Goal: Task Accomplishment & Management: Manage account settings

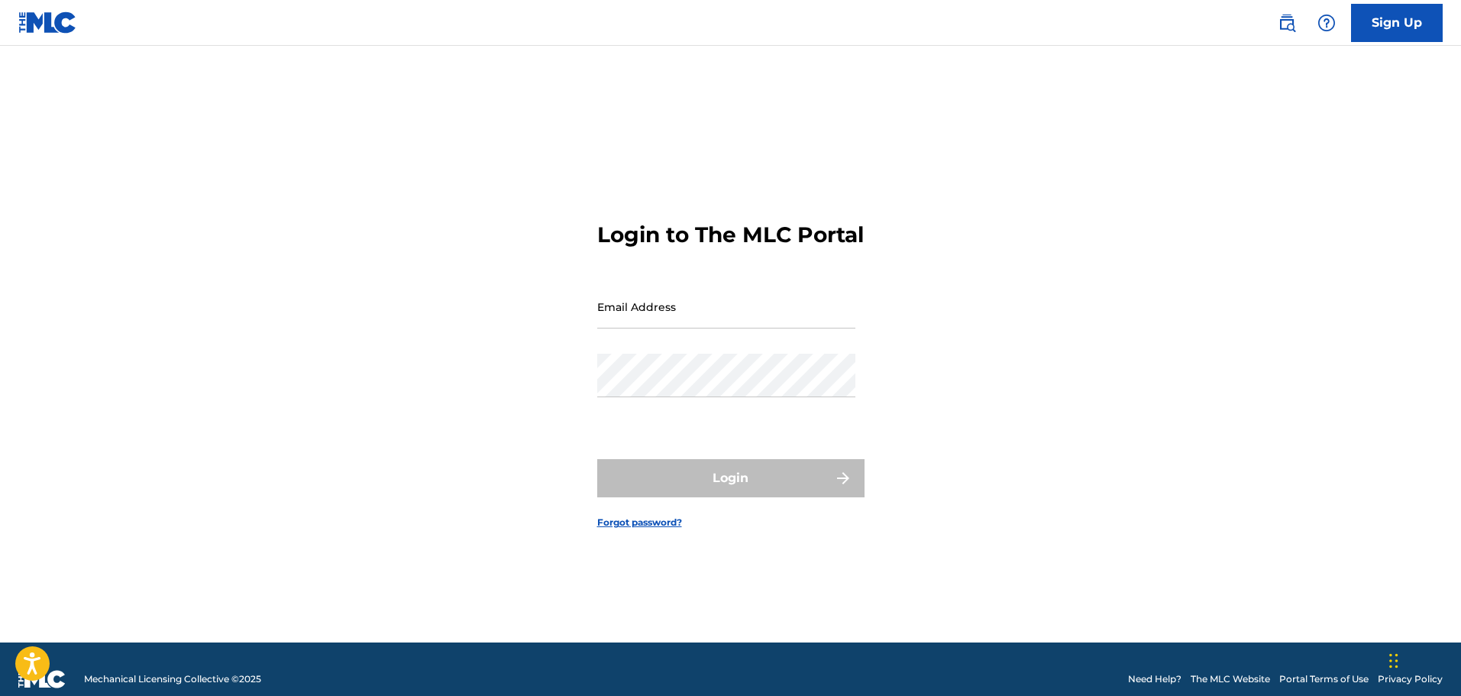
click at [621, 324] on input "Email Address" at bounding box center [726, 307] width 258 height 44
type input "[EMAIL_ADDRESS][DOMAIN_NAME]"
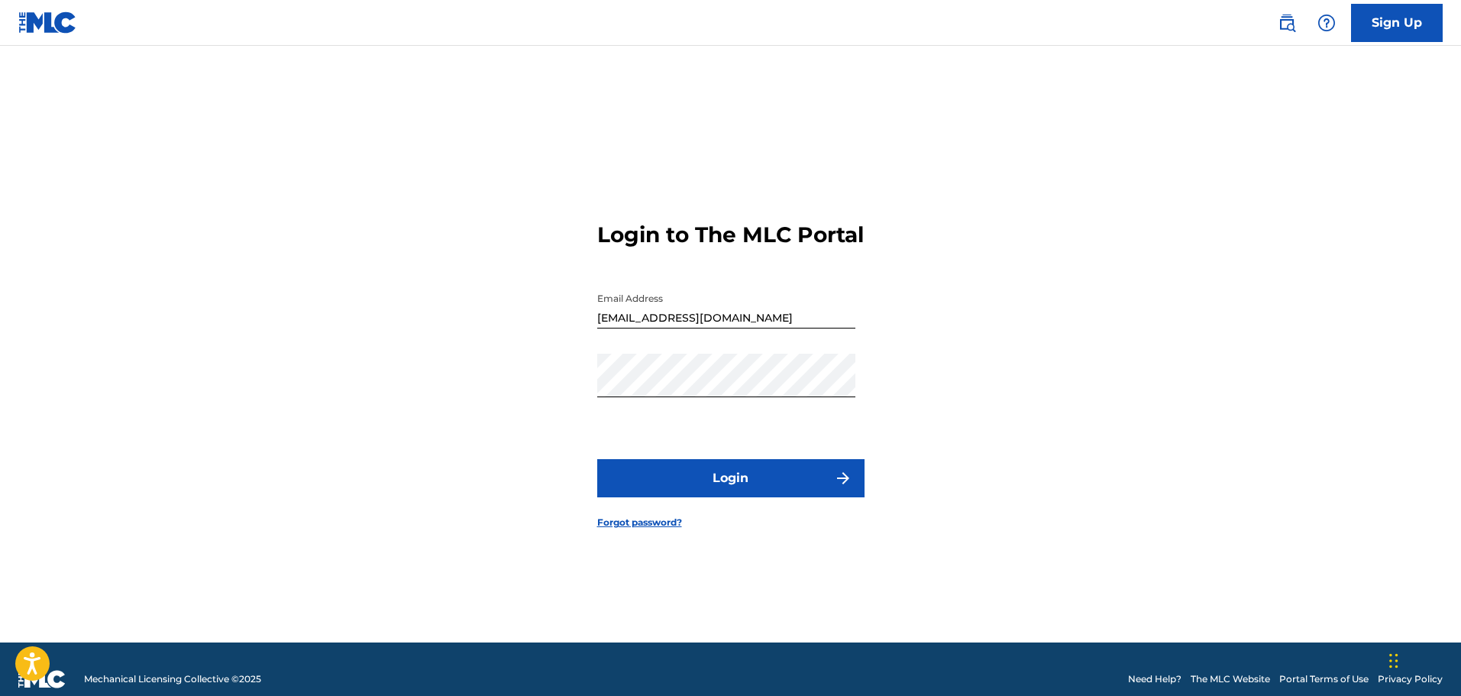
click at [728, 449] on button "Login" at bounding box center [730, 478] width 267 height 38
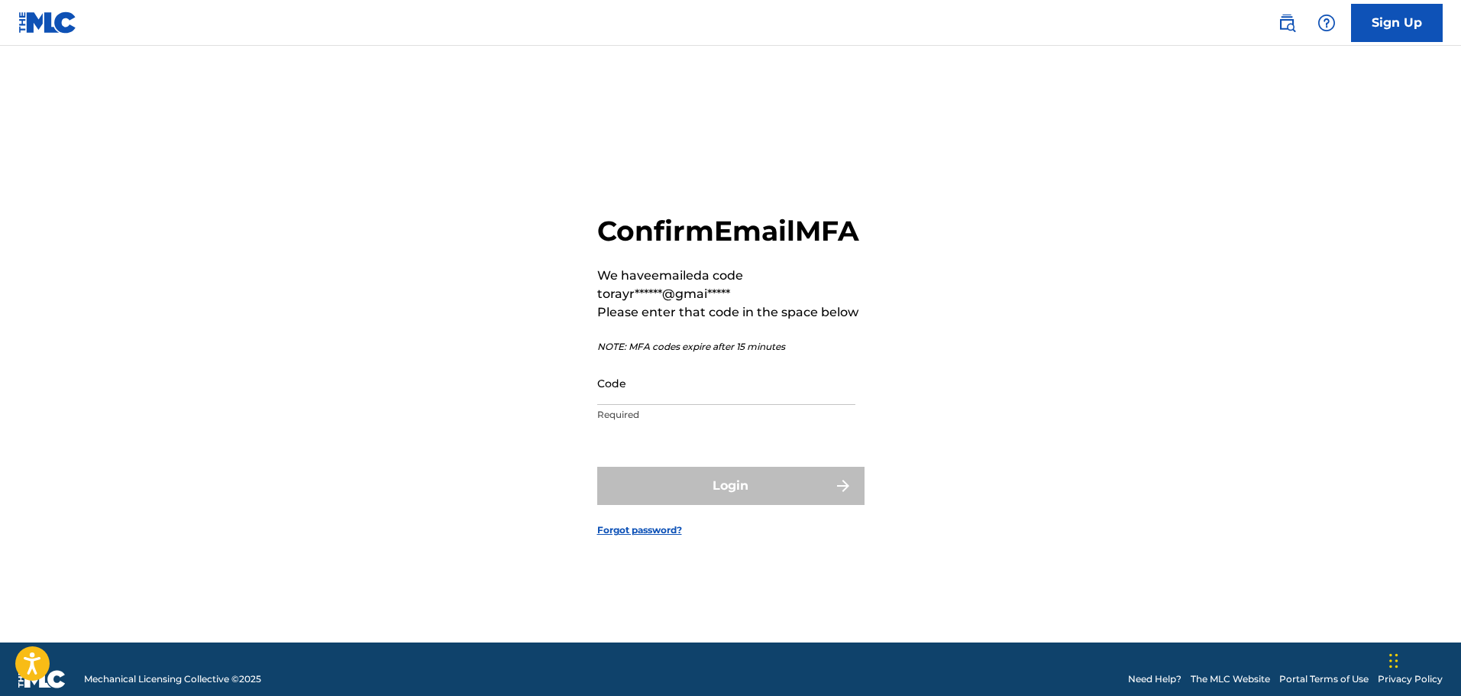
click at [667, 405] on input "Code" at bounding box center [726, 383] width 258 height 44
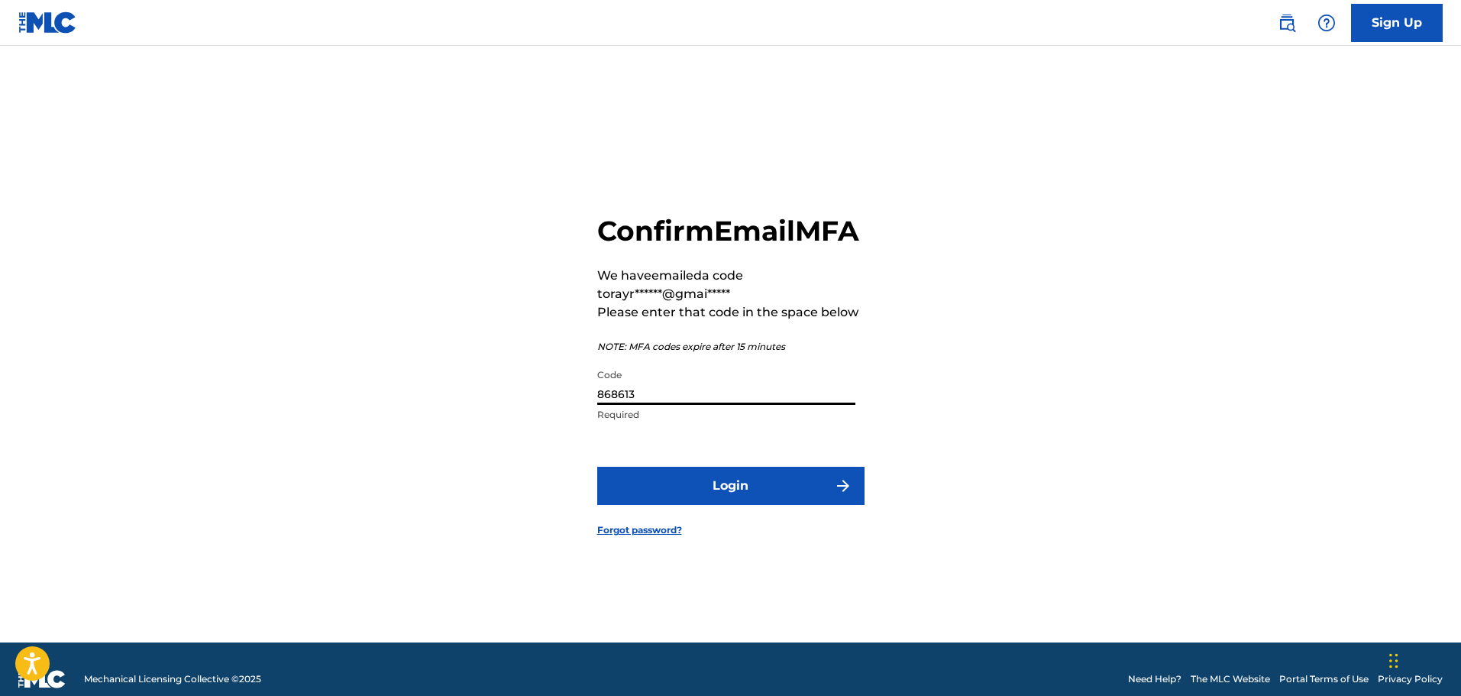
type input "868613"
click at [728, 449] on button "Login" at bounding box center [730, 485] width 267 height 38
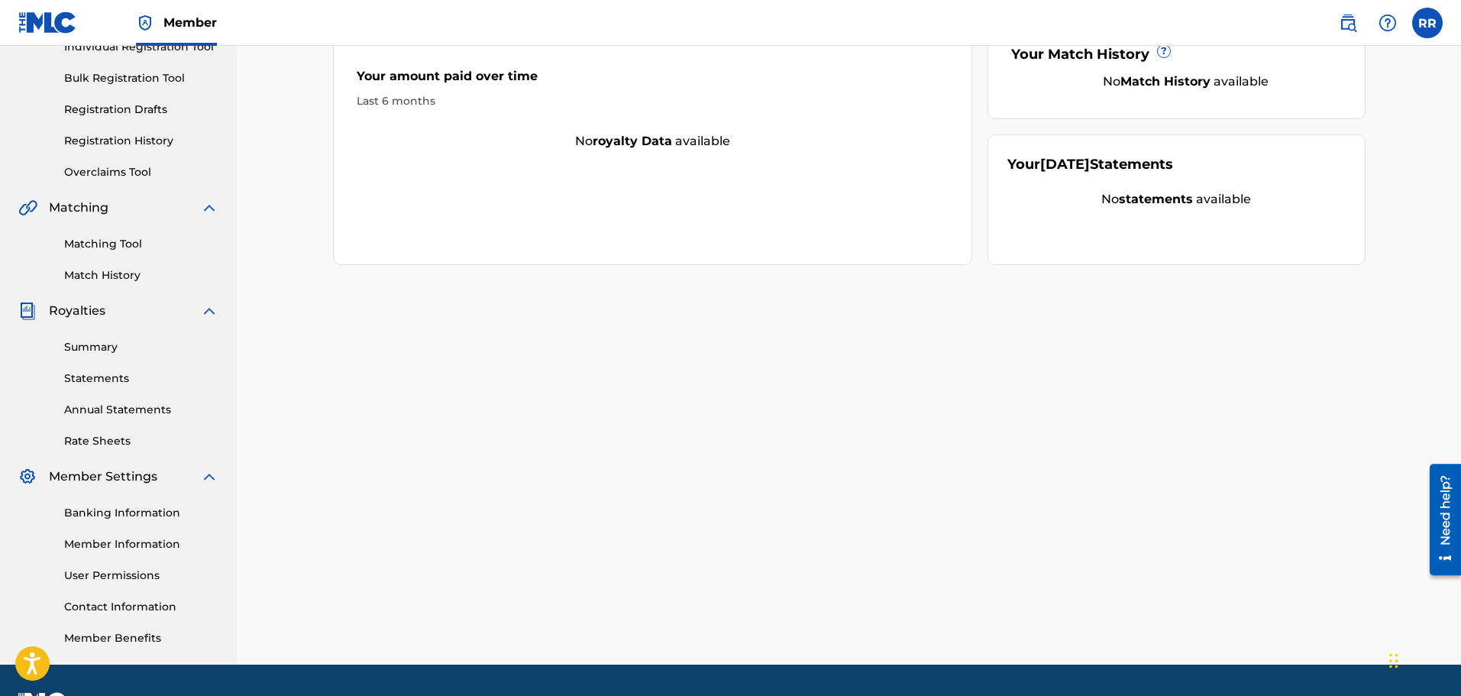
scroll to position [229, 0]
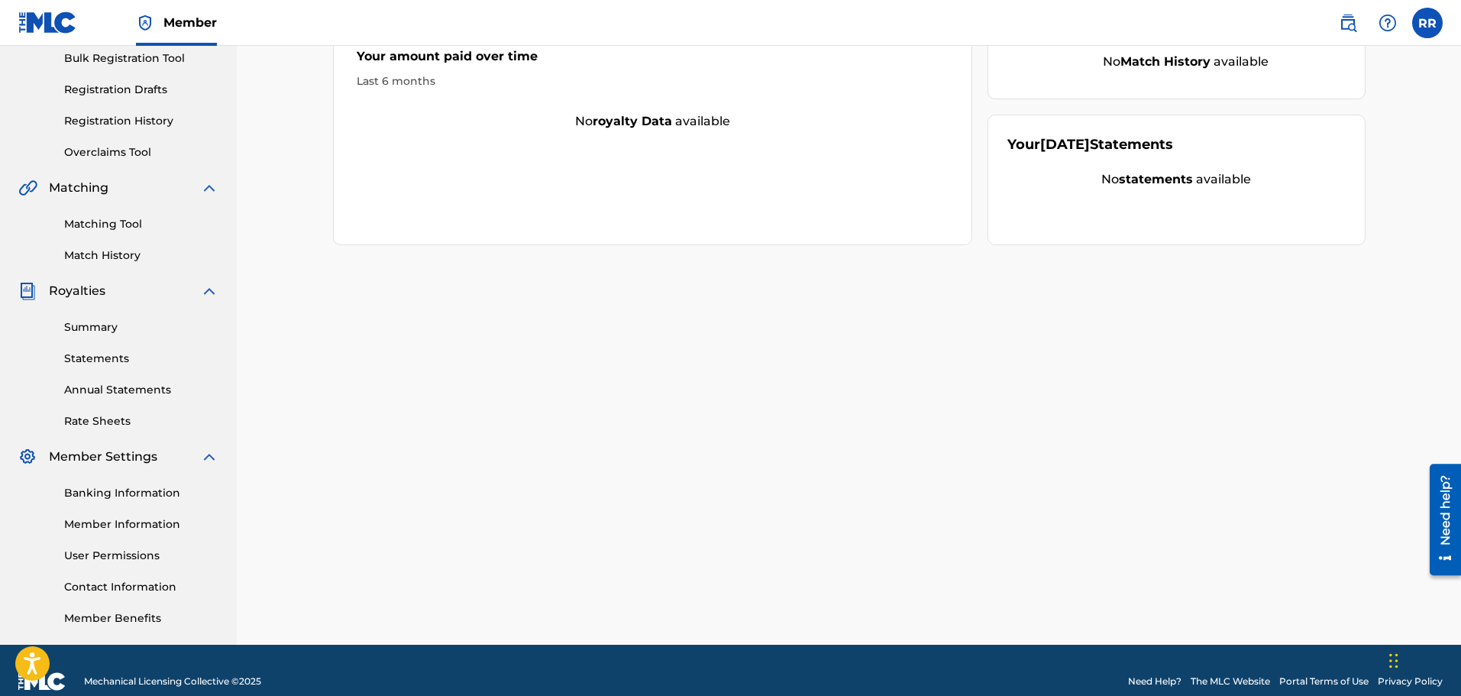
click at [139, 449] on link "Banking Information" at bounding box center [141, 493] width 154 height 16
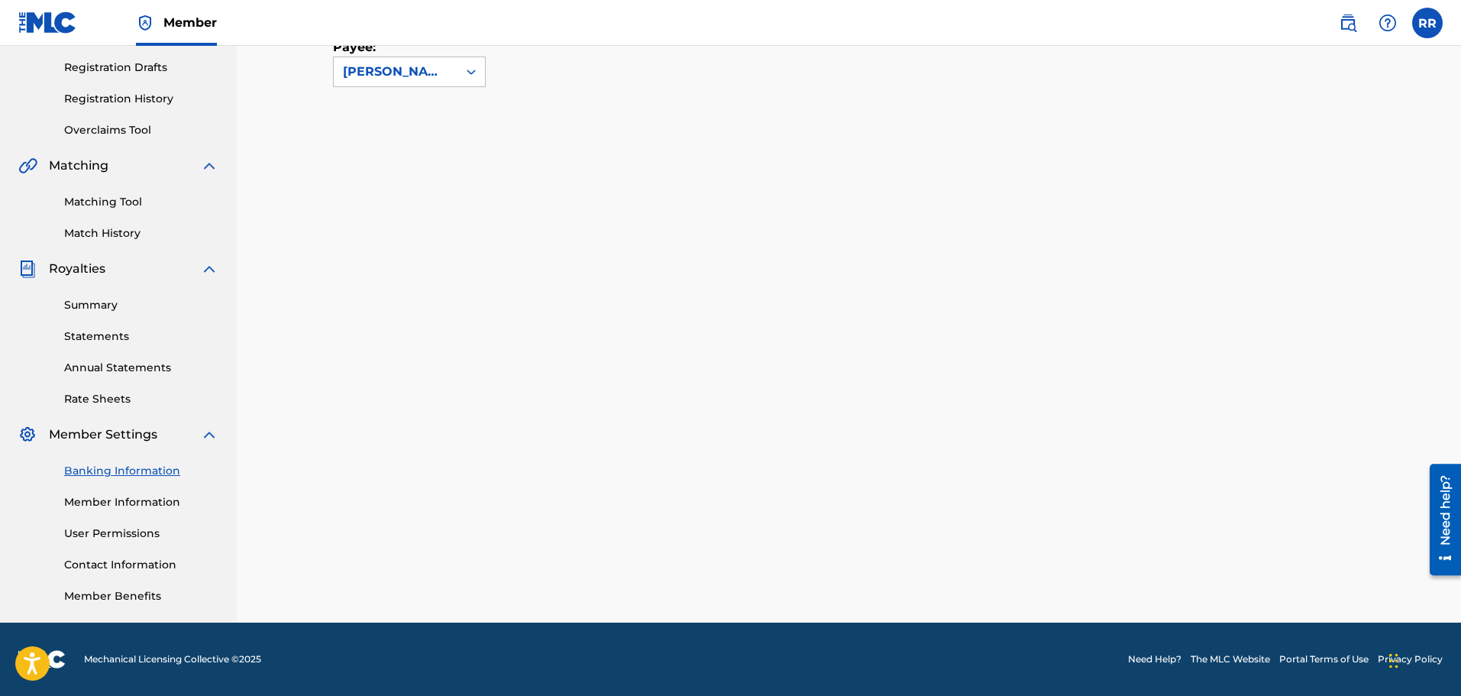
scroll to position [251, 0]
click at [101, 449] on link "Member Information" at bounding box center [141, 502] width 154 height 16
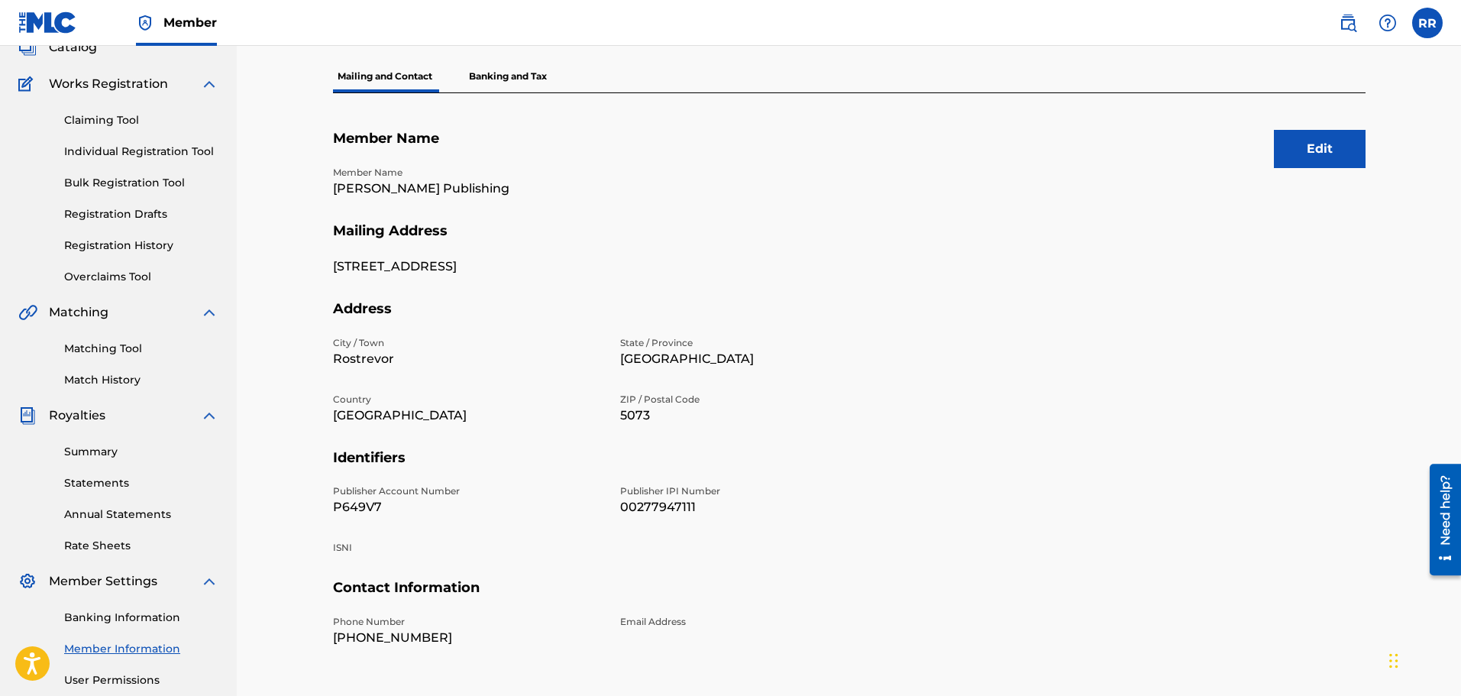
scroll to position [98, 0]
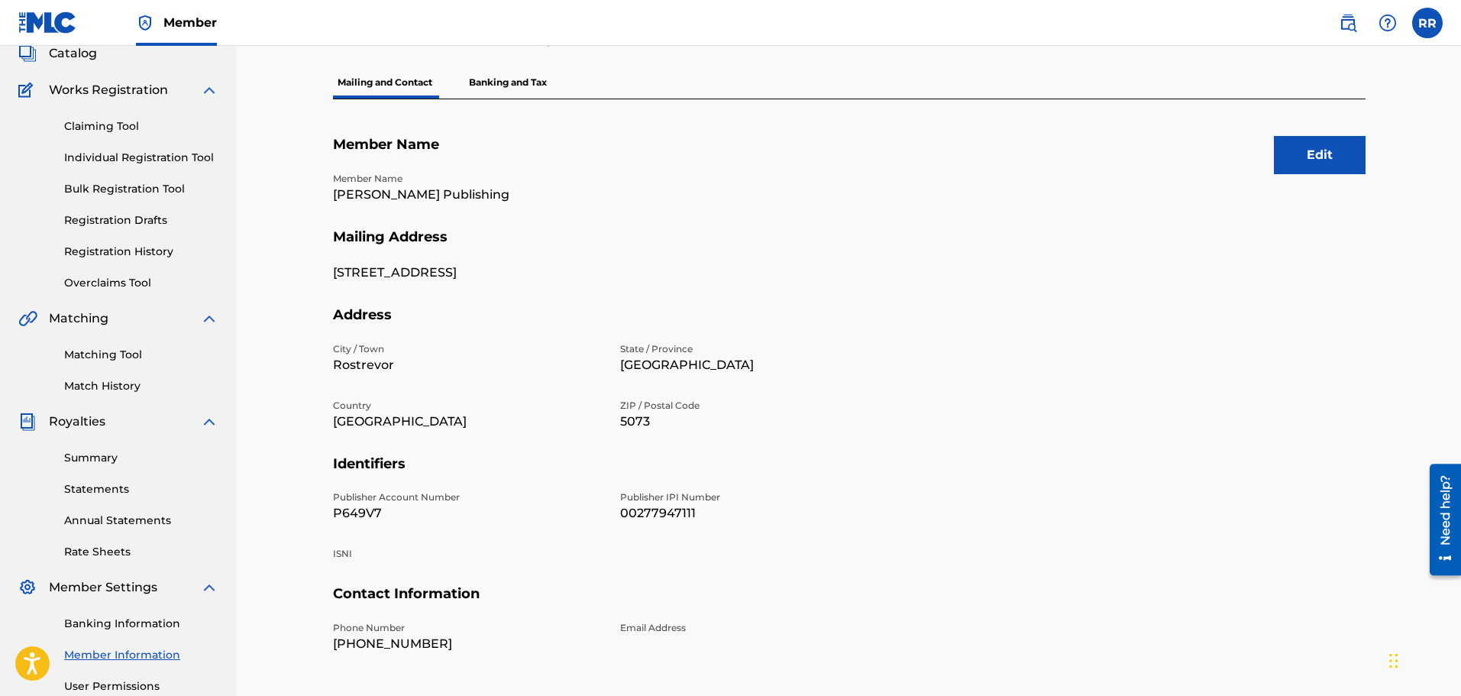
click at [762, 150] on button "Edit" at bounding box center [1319, 155] width 92 height 38
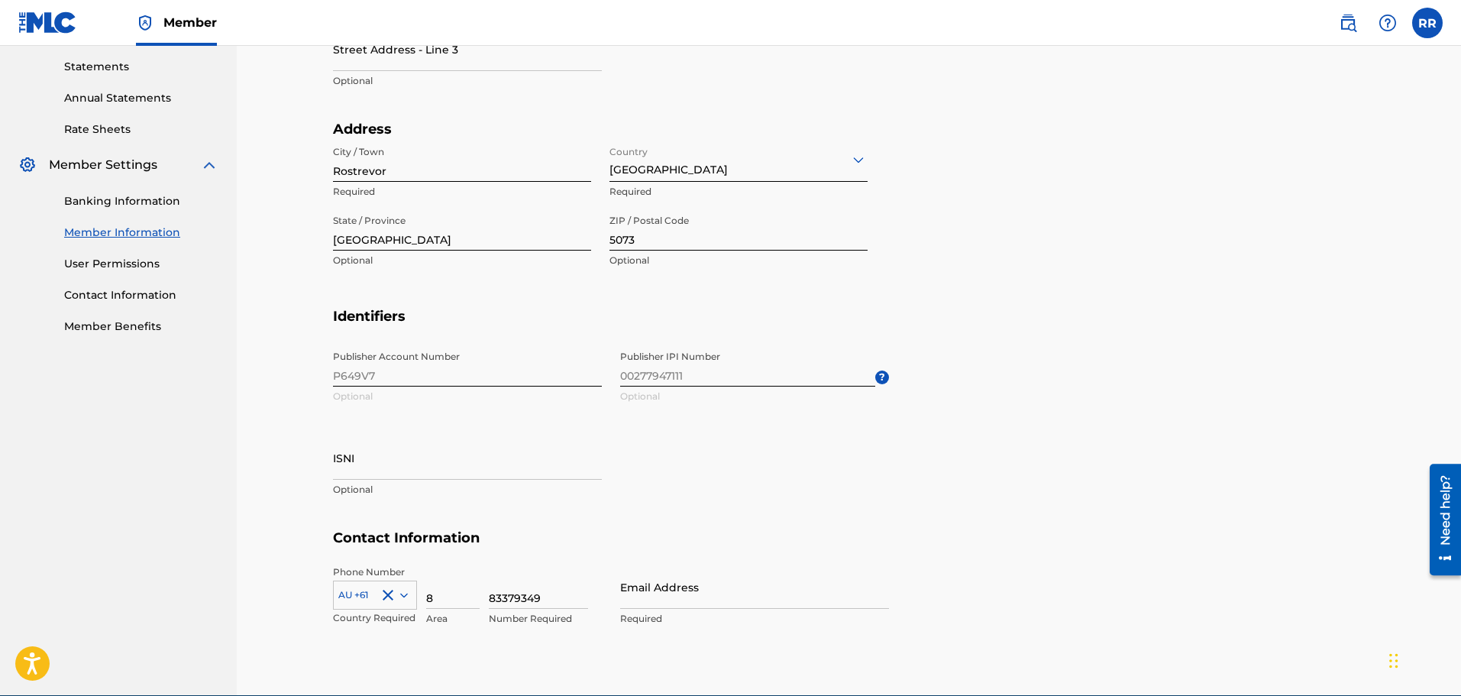
scroll to position [557, 0]
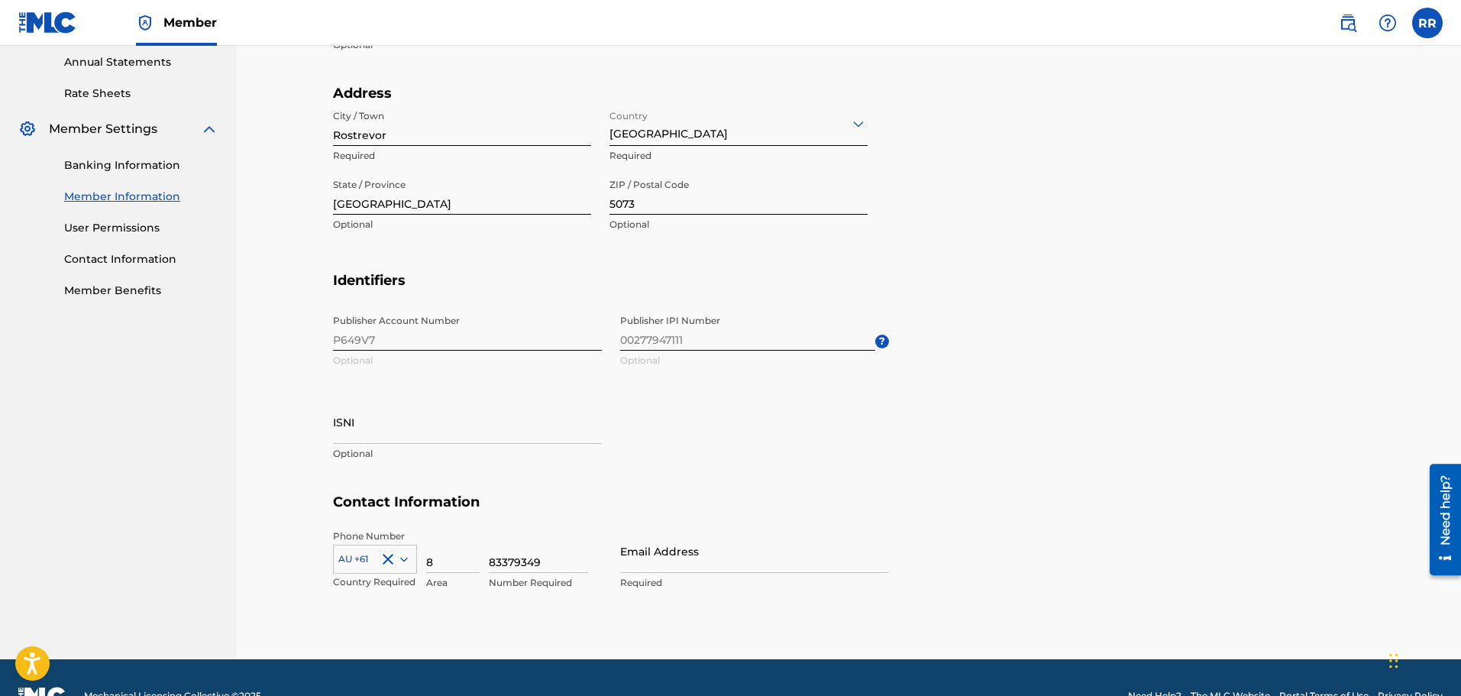
click at [643, 449] on input "Email Address" at bounding box center [754, 551] width 269 height 44
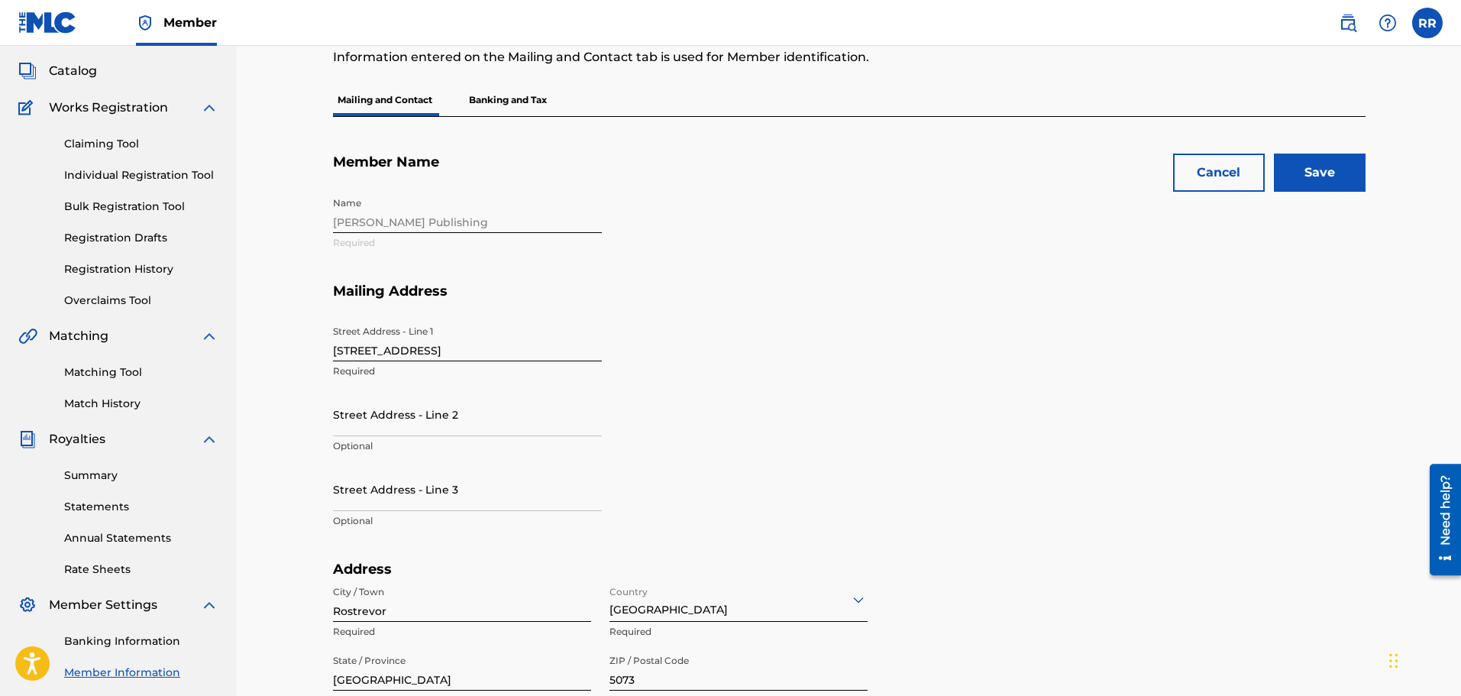
scroll to position [59, 0]
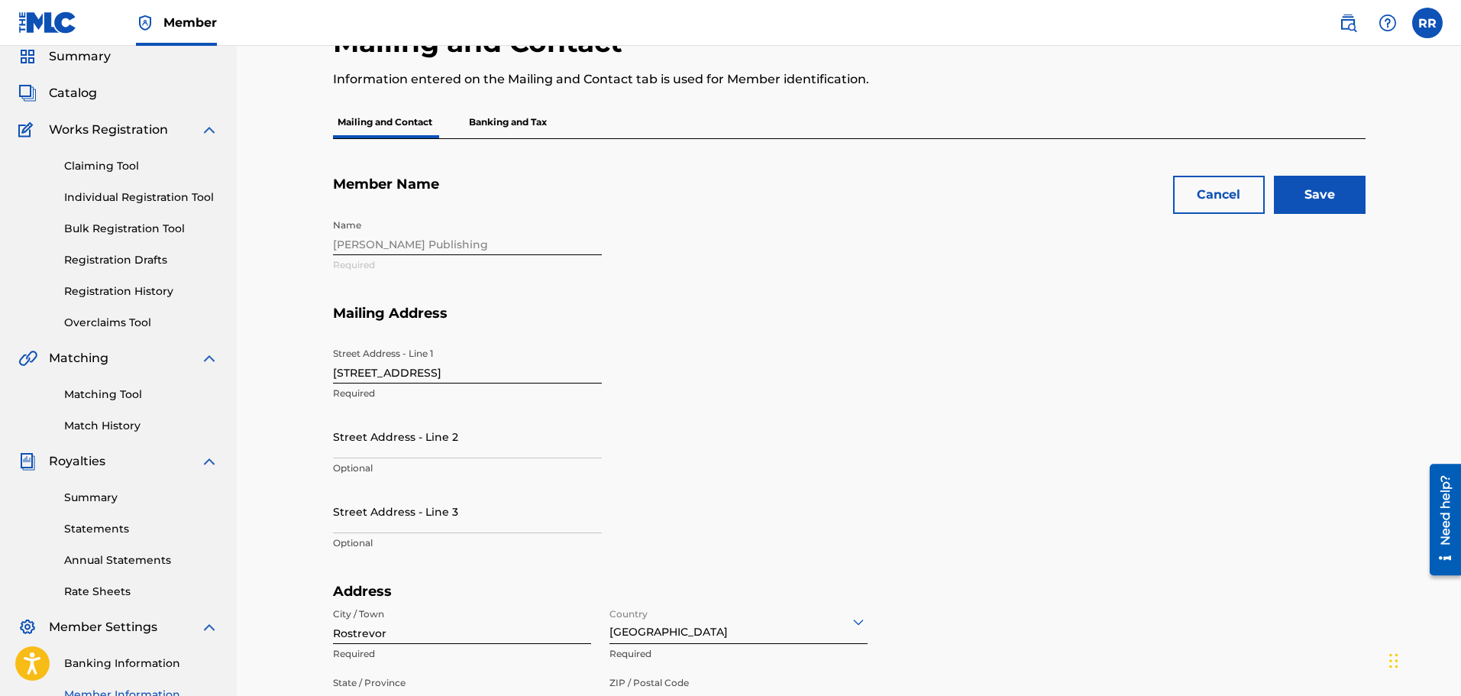
type input "[EMAIL_ADDRESS][DOMAIN_NAME]"
click at [762, 194] on input "Save" at bounding box center [1319, 195] width 92 height 38
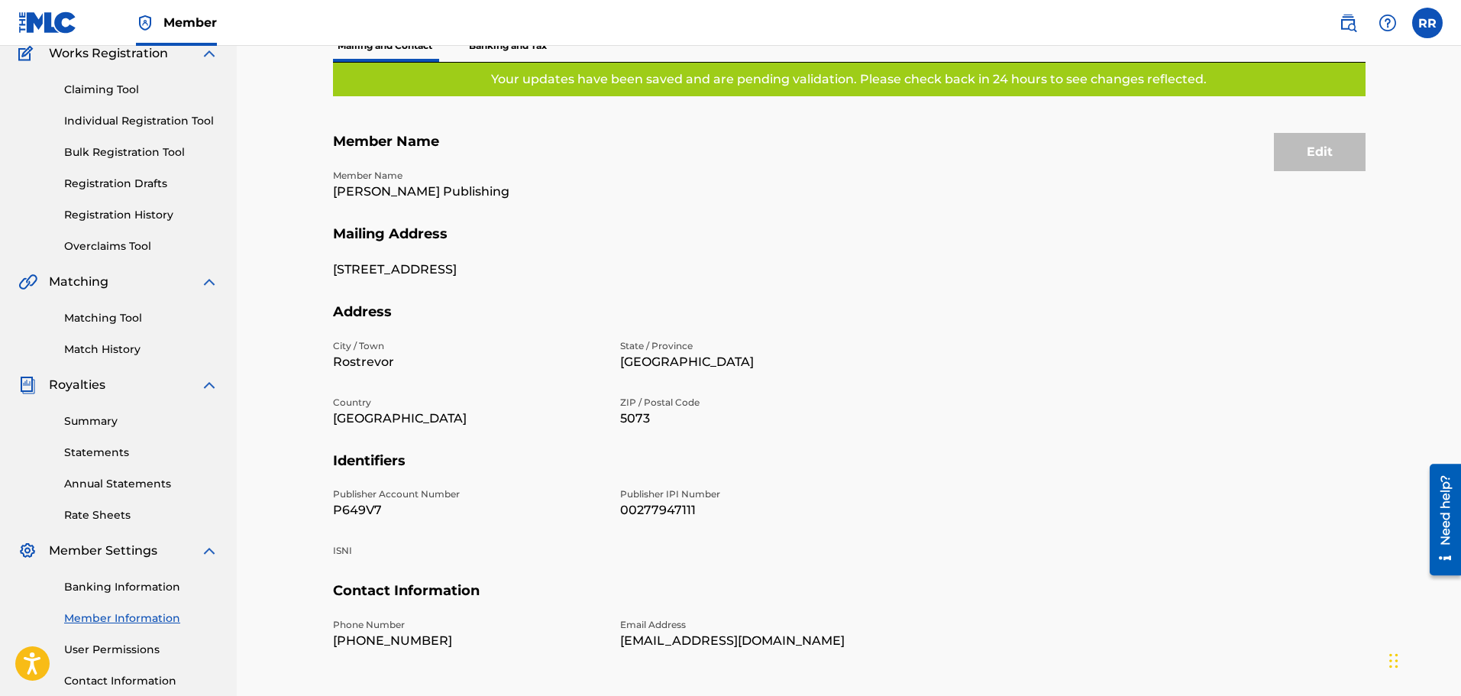
scroll to position [251, 0]
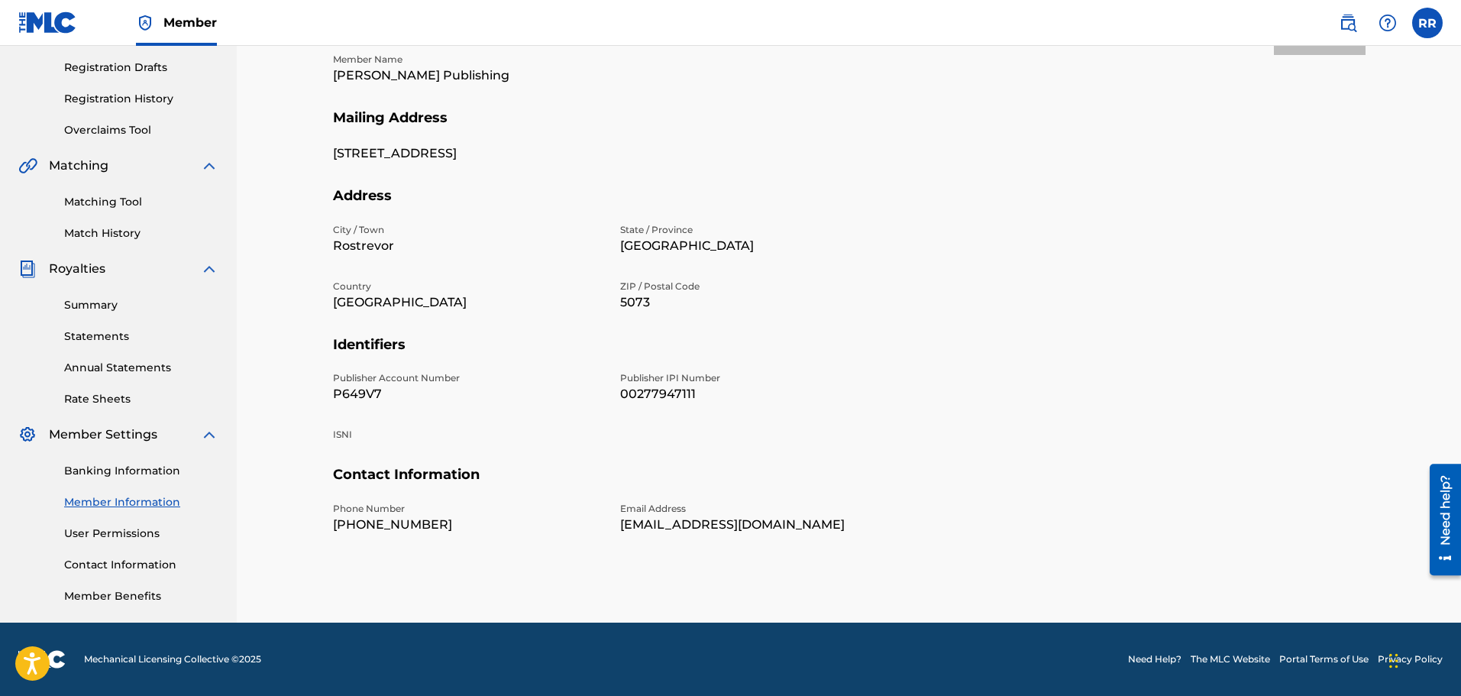
click at [97, 449] on link "User Permissions" at bounding box center [141, 533] width 154 height 16
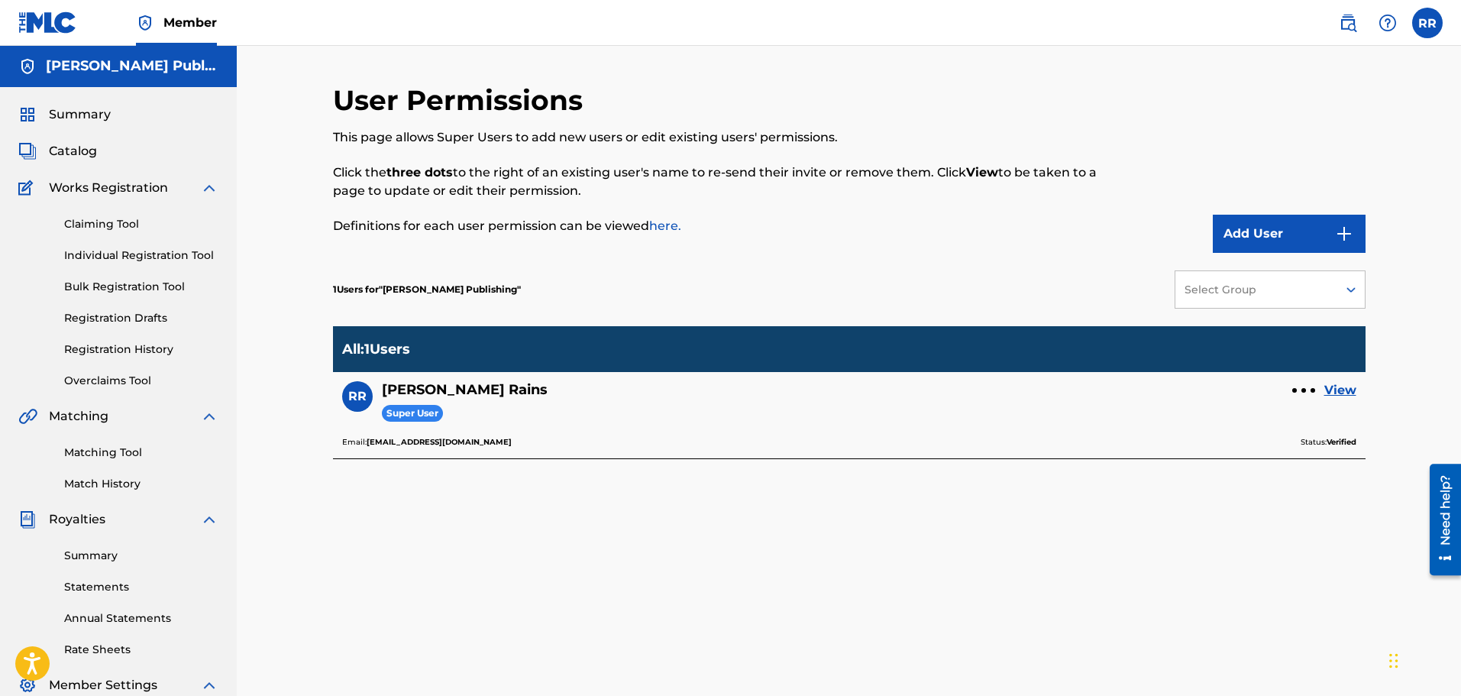
scroll to position [153, 0]
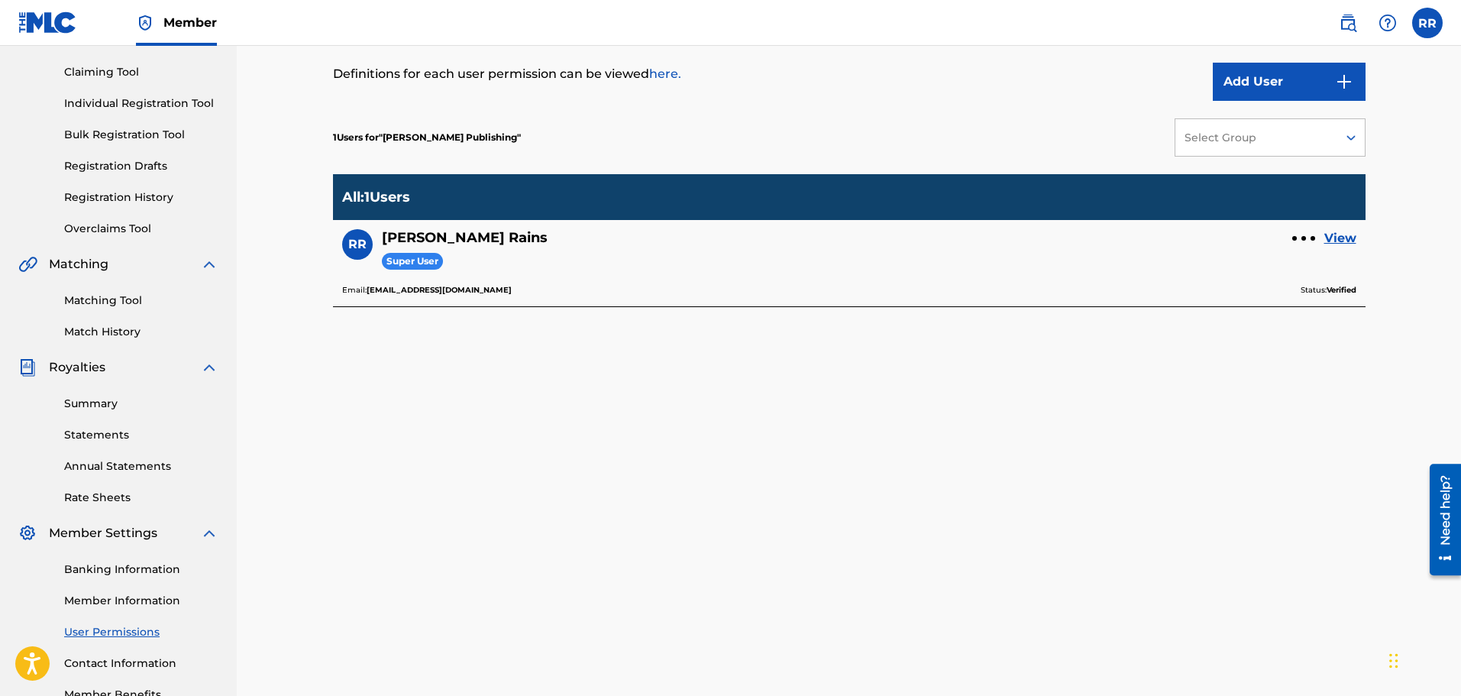
click at [147, 449] on link "Contact Information" at bounding box center [141, 663] width 154 height 16
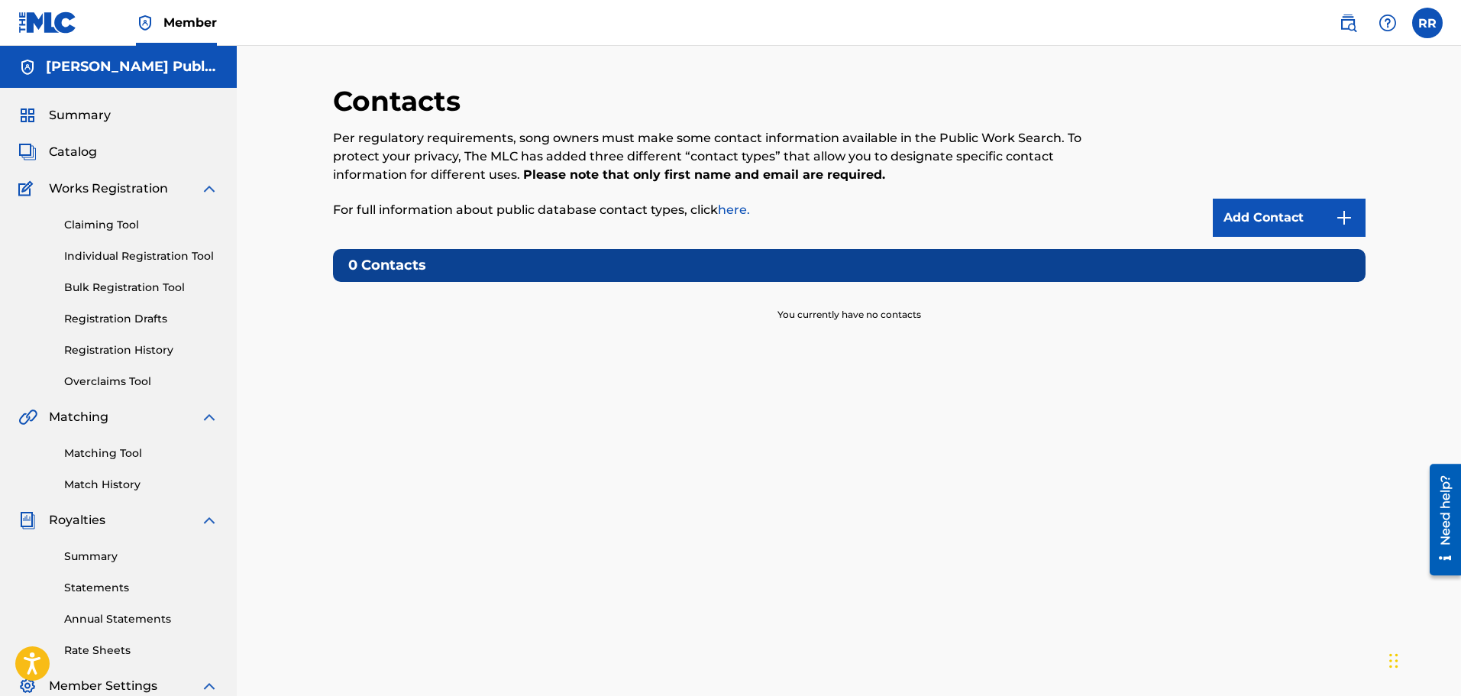
click at [762, 210] on link "Add Contact" at bounding box center [1288, 218] width 153 height 38
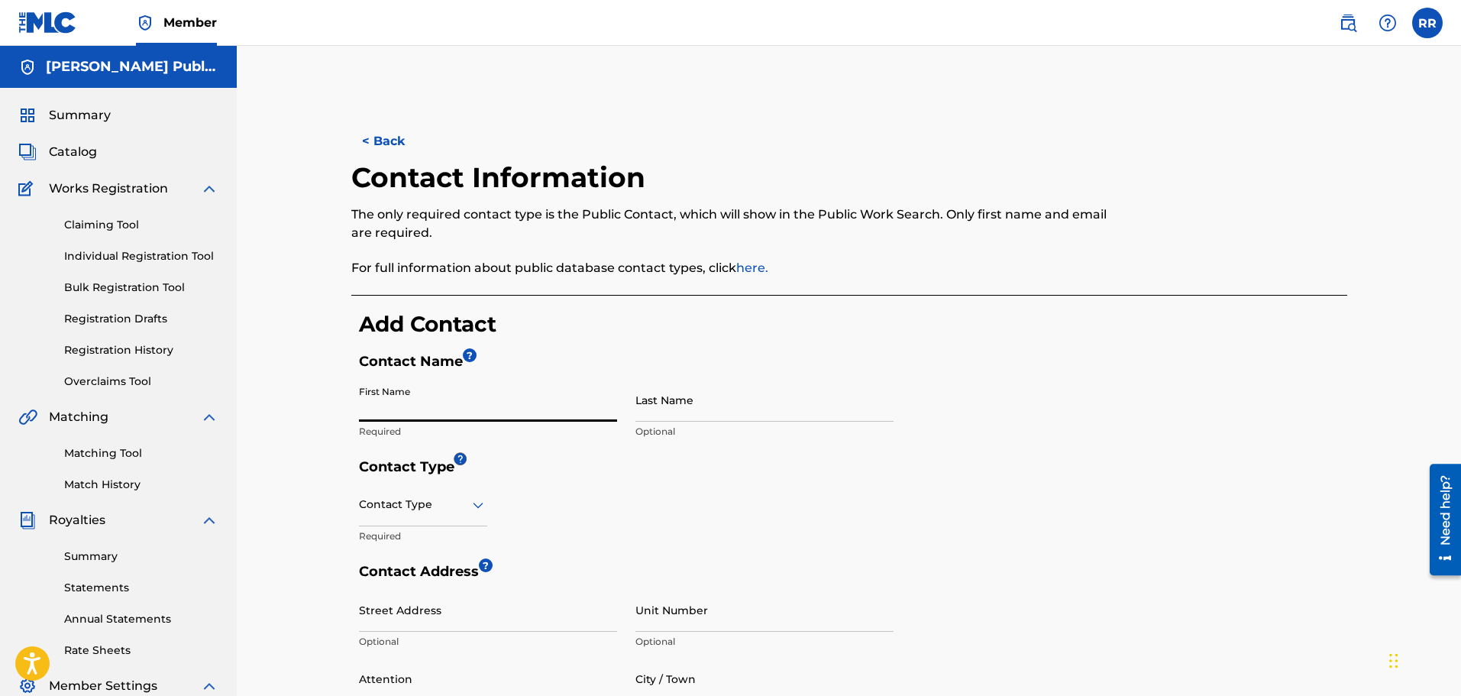
click at [431, 396] on input "First Name" at bounding box center [488, 400] width 258 height 44
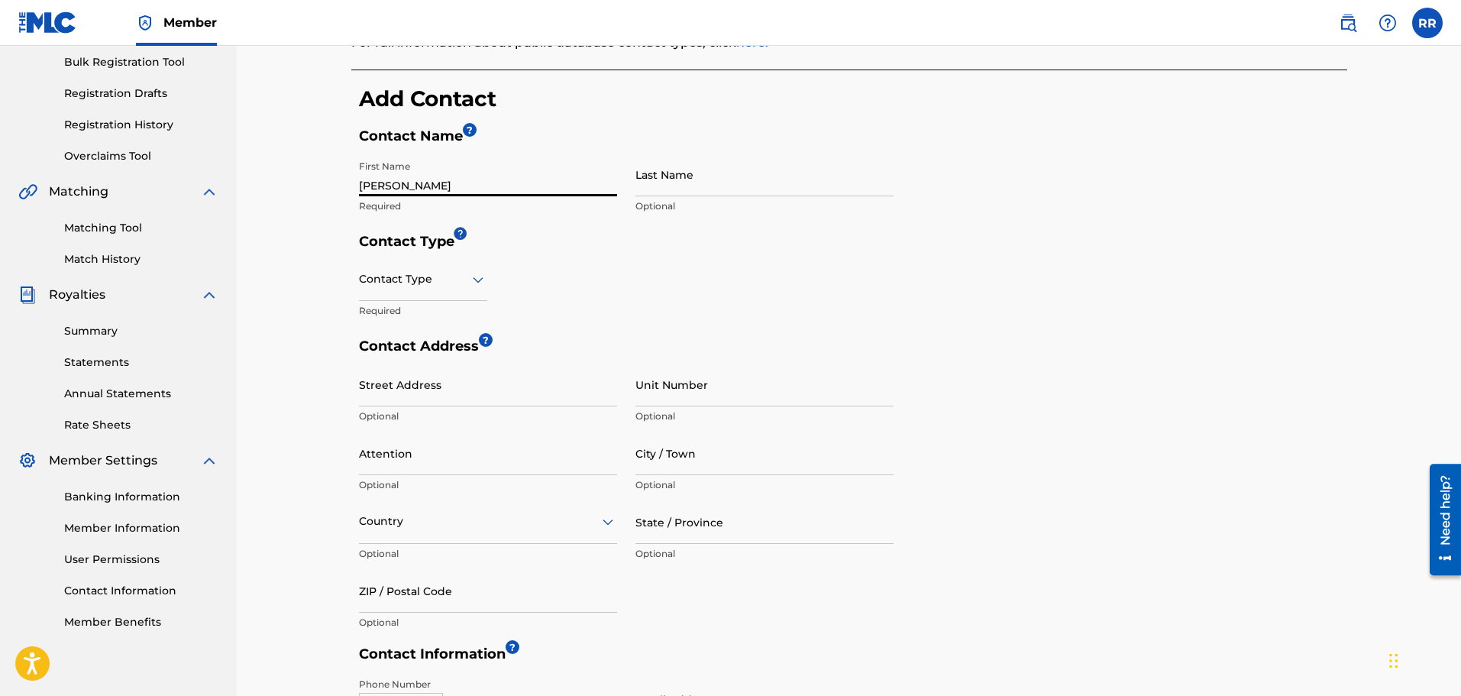
scroll to position [229, 0]
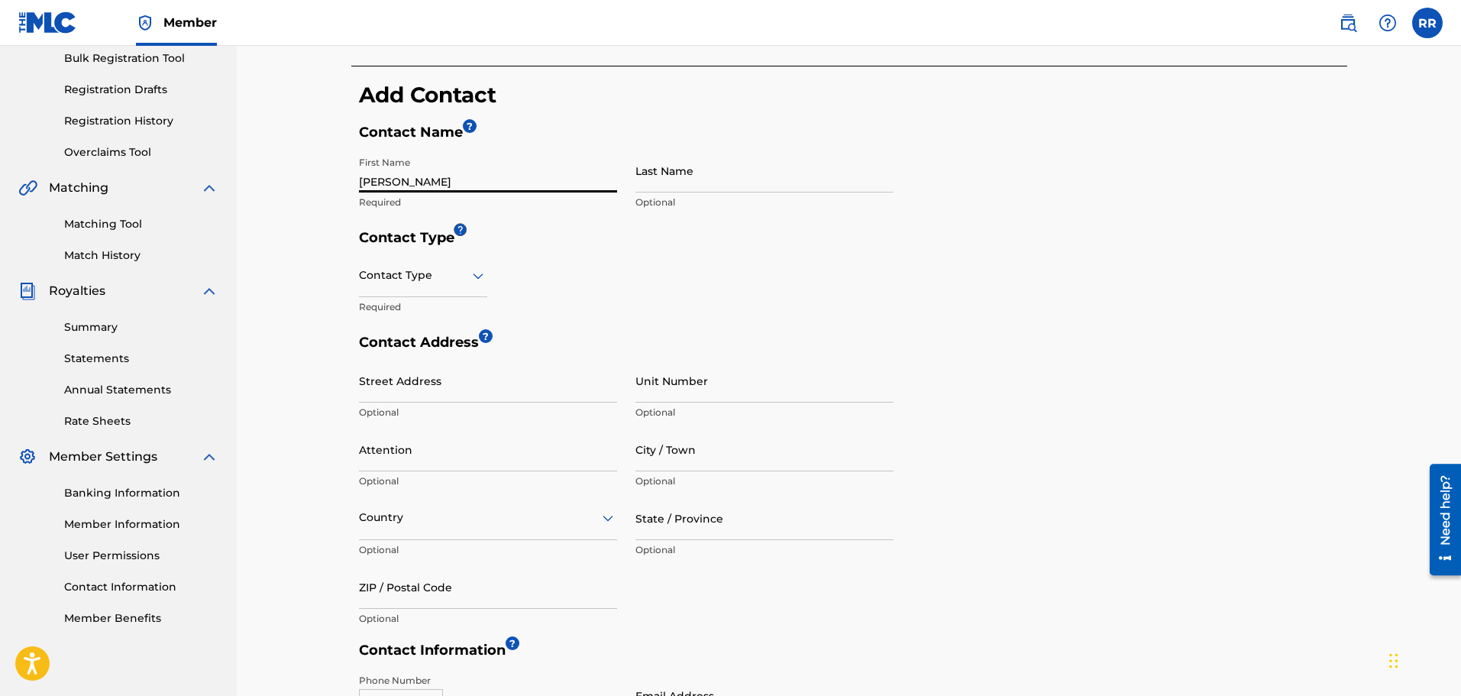
type input "[PERSON_NAME]"
click at [476, 274] on icon at bounding box center [478, 275] width 18 height 18
click at [406, 311] on div "Public" at bounding box center [423, 314] width 127 height 34
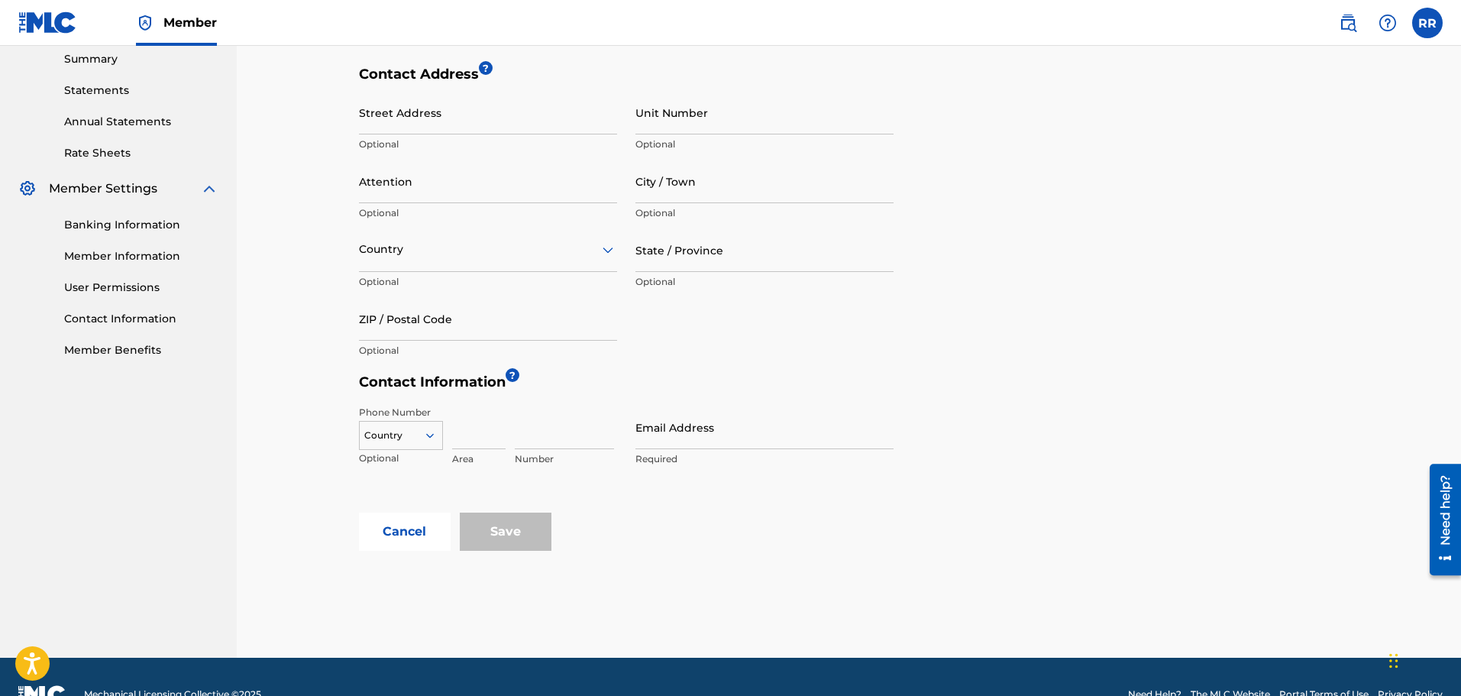
scroll to position [532, 0]
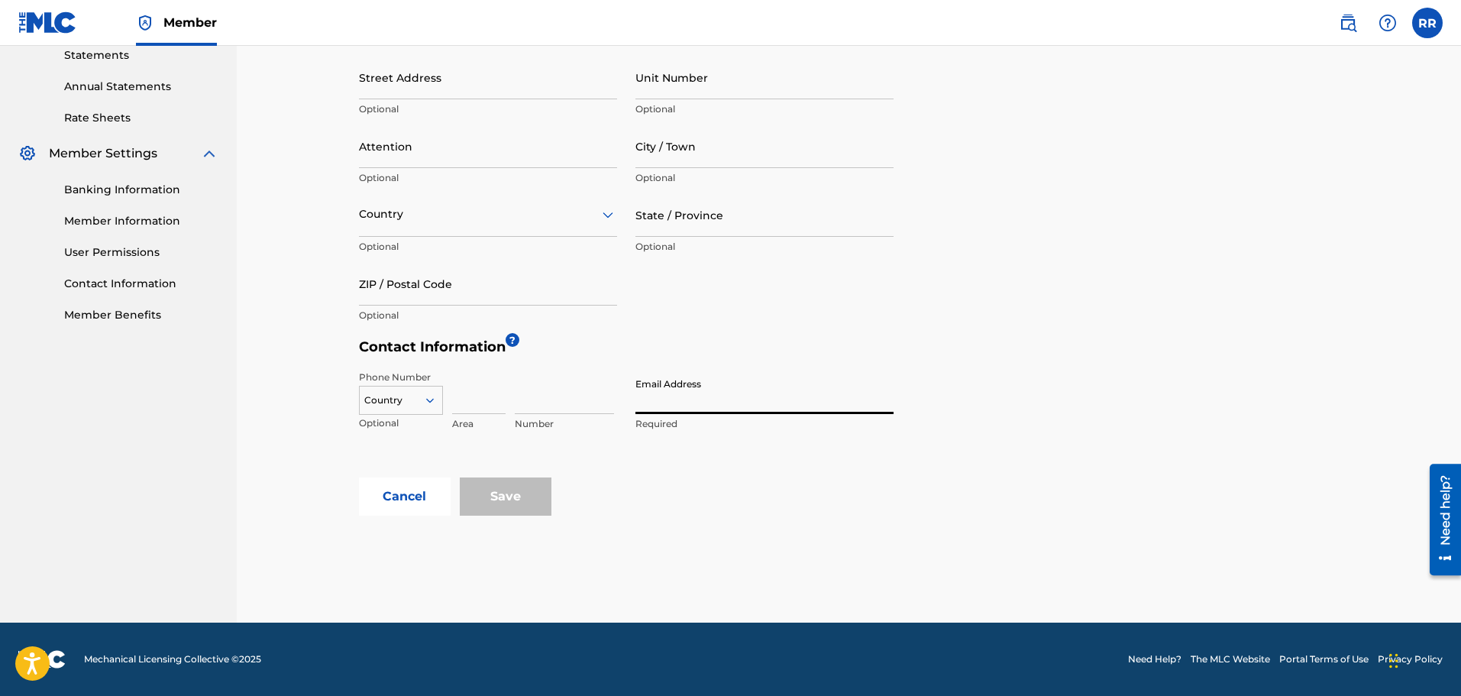
click at [649, 402] on input "Email Address" at bounding box center [764, 392] width 258 height 44
type input "[EMAIL_ADDRESS][DOMAIN_NAME]"
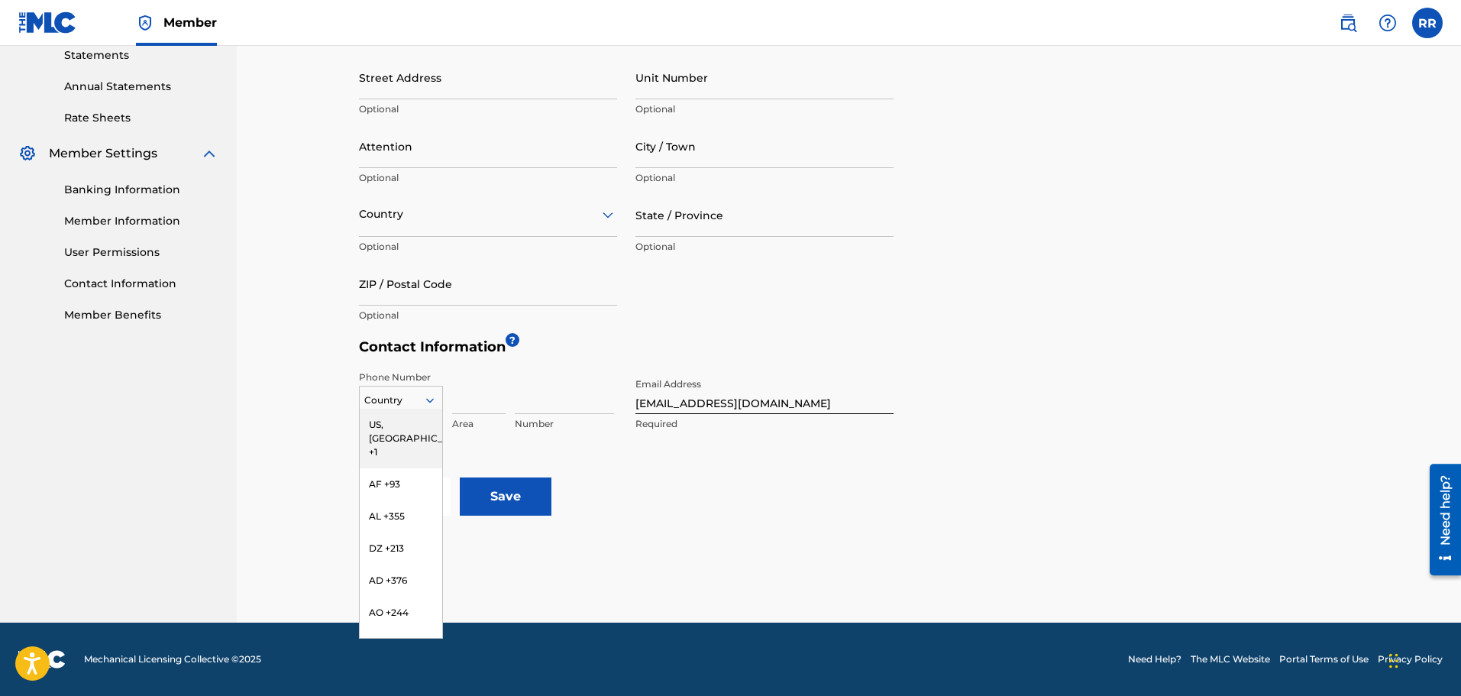
click at [431, 400] on icon at bounding box center [429, 400] width 8 height 5
click at [391, 449] on div "AU +61" at bounding box center [401, 576] width 82 height 32
click at [480, 401] on input at bounding box center [478, 392] width 53 height 44
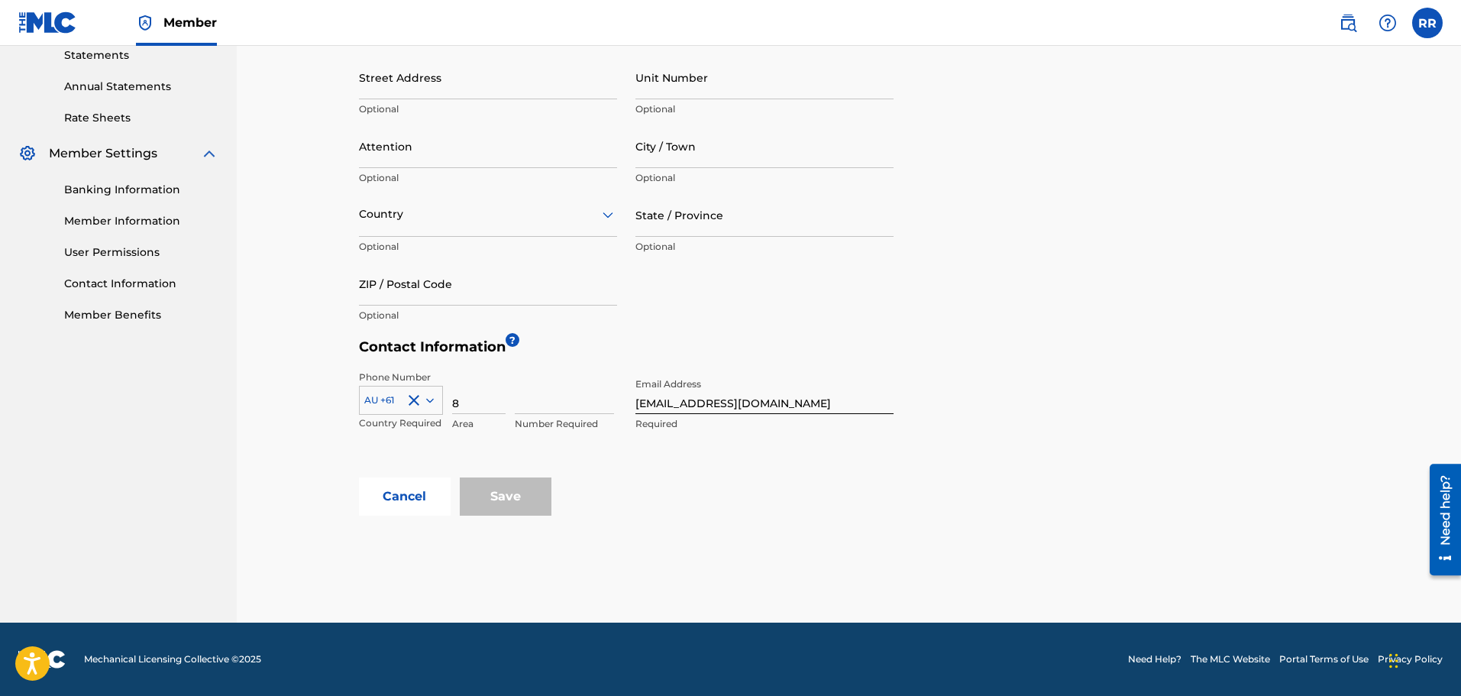
type input "8"
click at [536, 398] on input at bounding box center [564, 392] width 99 height 44
type input "83379349"
click at [499, 449] on input "Save" at bounding box center [506, 496] width 92 height 38
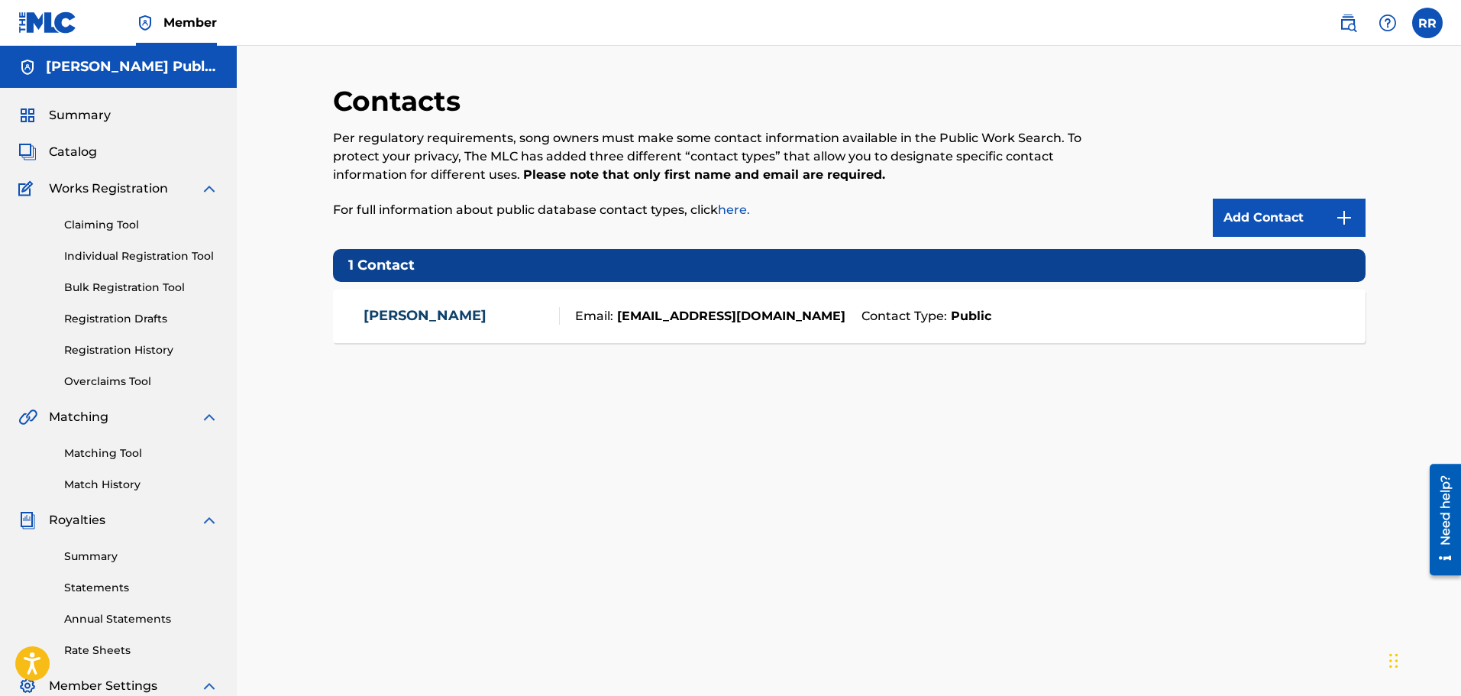
click at [77, 115] on span "Summary" at bounding box center [80, 115] width 62 height 18
